Goal: Task Accomplishment & Management: Use online tool/utility

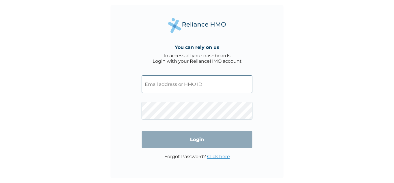
click at [193, 86] on input "text" at bounding box center [197, 84] width 111 height 18
type input "GKE/10022/A"
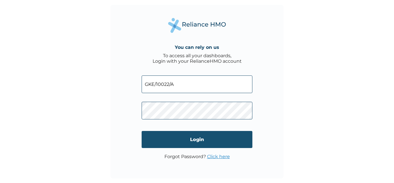
click at [186, 143] on input "Login" at bounding box center [197, 139] width 111 height 17
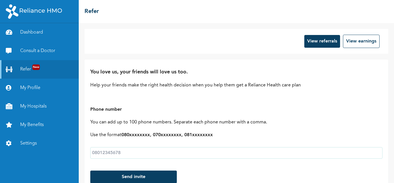
click at [320, 38] on button "View referrals" at bounding box center [322, 41] width 36 height 13
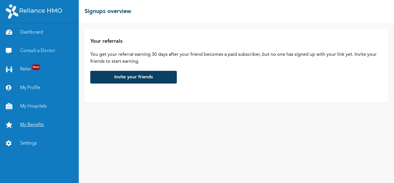
click at [35, 124] on link "My Benefits" at bounding box center [39, 124] width 79 height 18
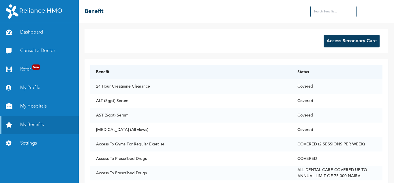
click at [356, 44] on button "Access Secondary Care" at bounding box center [352, 41] width 56 height 13
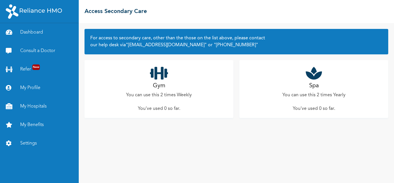
click at [205, 95] on div "Gym You can use this 2 times Weekly You've used 0 so far ." at bounding box center [159, 89] width 149 height 58
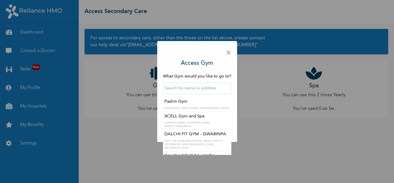
click at [203, 90] on input "text" at bounding box center [197, 89] width 68 height 12
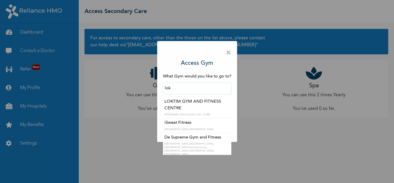
type input "LOKTIM GYM AND FITNESS CENTRE"
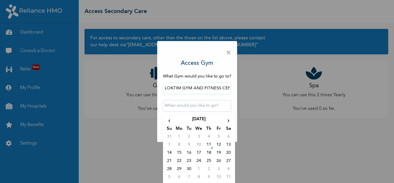
click at [188, 107] on input "text" at bounding box center [197, 106] width 68 height 12
click at [207, 145] on td "11" at bounding box center [209, 145] width 10 height 8
type input "[DATE] 12:00 AM"
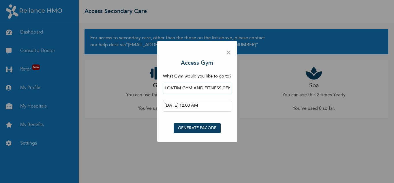
click at [211, 130] on button "GENERATE PACODE" at bounding box center [197, 128] width 47 height 10
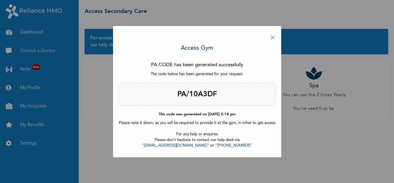
click at [217, 94] on h2 "PA/10A3DF" at bounding box center [197, 94] width 157 height 23
drag, startPoint x: 217, startPoint y: 94, endPoint x: 174, endPoint y: 96, distance: 42.7
click at [174, 96] on h2 "PA/10A3DF" at bounding box center [197, 94] width 157 height 23
click at [210, 94] on h2 "PA/10A3DF" at bounding box center [197, 94] width 157 height 23
click at [270, 40] on span "×" at bounding box center [272, 38] width 5 height 12
